Goal: Transaction & Acquisition: Book appointment/travel/reservation

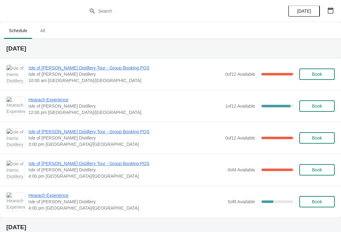
click at [99, 134] on span "Isle of [PERSON_NAME] Distillery Tour - Group Booking POS" at bounding box center [124, 131] width 193 height 6
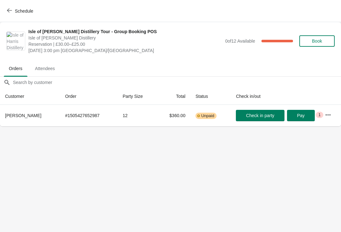
click at [10, 11] on icon "button" at bounding box center [9, 10] width 5 height 5
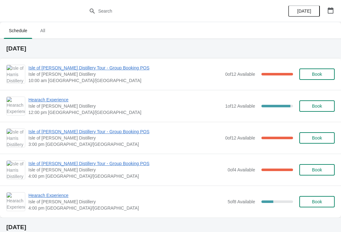
click at [101, 161] on span "Isle of [PERSON_NAME] Distillery Tour - Group Booking POS" at bounding box center [126, 163] width 196 height 6
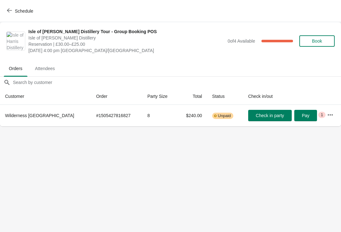
click at [303, 117] on span "Pay" at bounding box center [306, 115] width 8 height 5
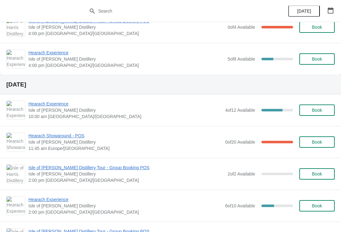
scroll to position [192, 0]
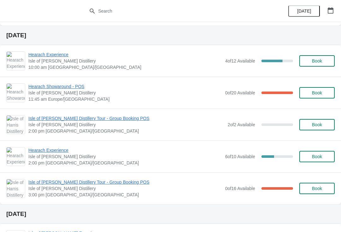
click at [101, 185] on span "Isle of [PERSON_NAME] Distillery Tour - Group Booking POS" at bounding box center [124, 182] width 193 height 6
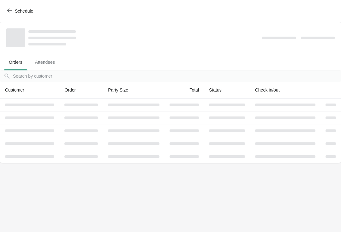
scroll to position [0, 0]
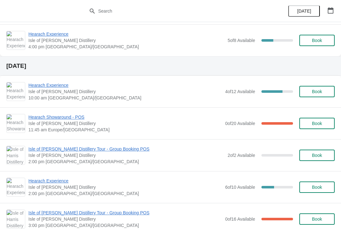
scroll to position [177, 0]
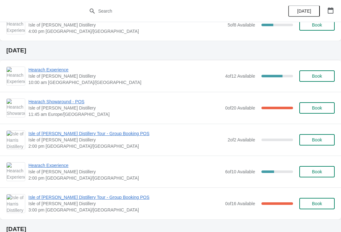
click at [110, 135] on span "Isle of [PERSON_NAME] Distillery Tour - Group Booking POS" at bounding box center [126, 133] width 196 height 6
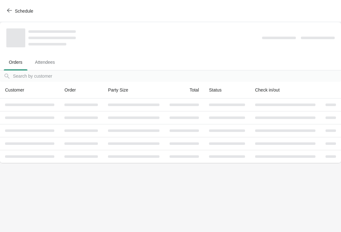
scroll to position [0, 0]
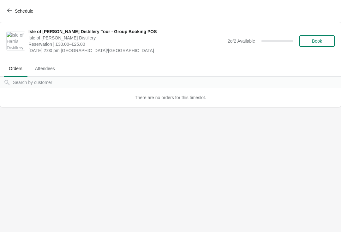
click at [317, 39] on span "Book" at bounding box center [317, 40] width 10 height 5
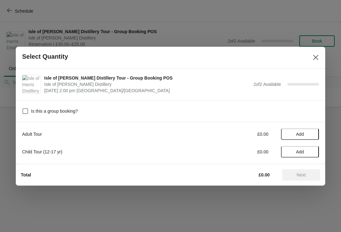
click at [306, 134] on span "Add" at bounding box center [299, 134] width 27 height 5
click at [314, 135] on icon at bounding box center [310, 134] width 7 height 7
click at [311, 176] on span "Next" at bounding box center [301, 174] width 28 height 5
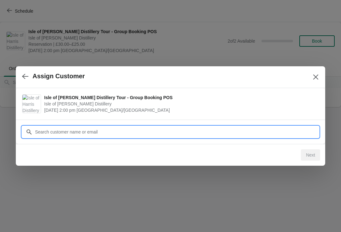
click at [179, 127] on input "Customer" at bounding box center [177, 131] width 284 height 11
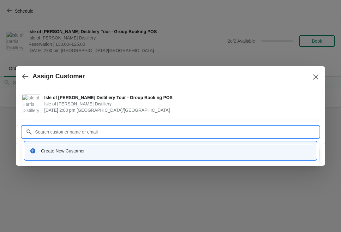
click at [112, 150] on div "Create New Customer" at bounding box center [176, 151] width 270 height 6
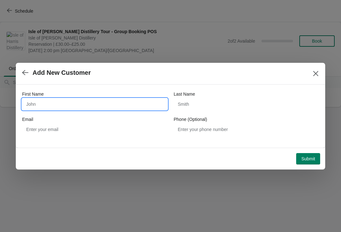
click at [97, 102] on input "First Name" at bounding box center [94, 103] width 145 height 11
type input "Ton"
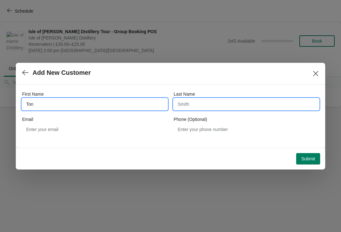
click at [202, 103] on input "Last Name" at bounding box center [246, 103] width 145 height 11
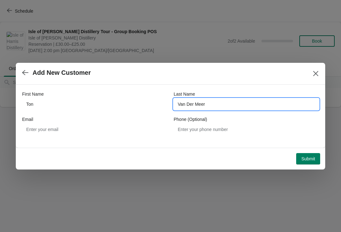
type input "Van Der Meer"
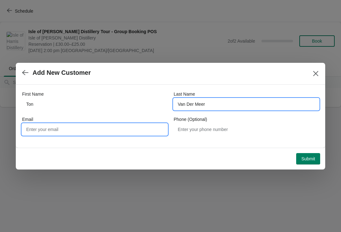
click at [112, 132] on input "Email" at bounding box center [94, 129] width 145 height 11
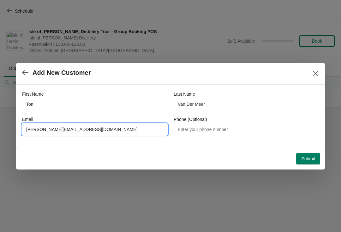
type input "[PERSON_NAME][EMAIL_ADDRESS][DOMAIN_NAME]"
click at [310, 162] on button "Submit" at bounding box center [308, 158] width 24 height 11
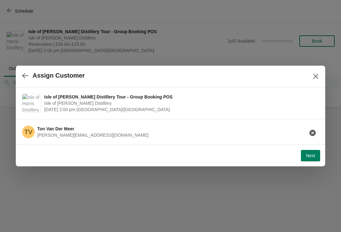
click at [313, 158] on button "Next" at bounding box center [310, 155] width 19 height 11
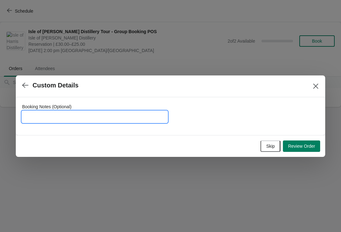
click at [93, 119] on input "Booking Notes (Optional)" at bounding box center [94, 116] width 145 height 11
type input "2 x 1916"
click at [303, 149] on span "Review Order" at bounding box center [301, 146] width 27 height 5
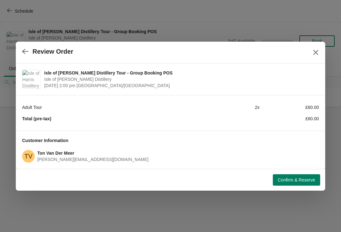
click at [301, 180] on span "Confirm & Reserve" at bounding box center [296, 179] width 37 height 5
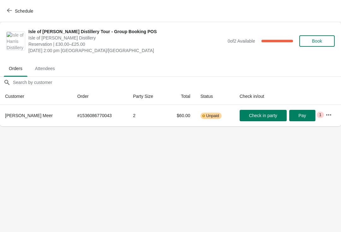
click at [327, 115] on icon "button" at bounding box center [328, 115] width 6 height 6
